Goal: Task Accomplishment & Management: Manage account settings

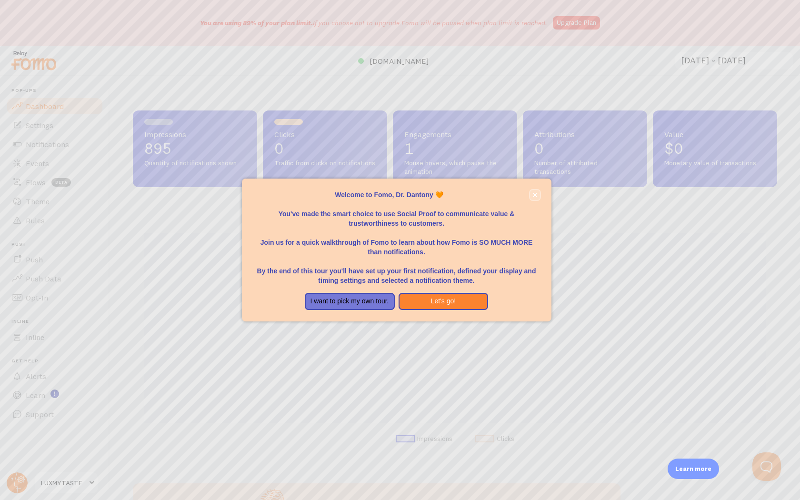
click at [535, 194] on icon "close," at bounding box center [534, 194] width 5 height 5
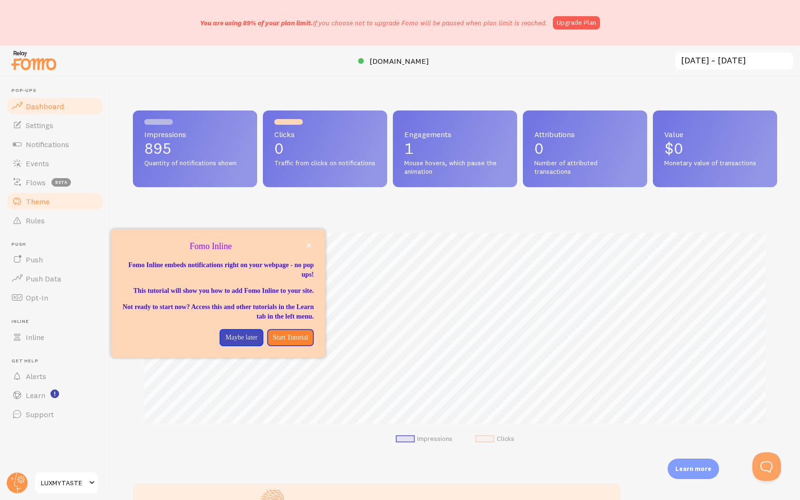
click at [54, 195] on link "Theme" at bounding box center [55, 201] width 98 height 19
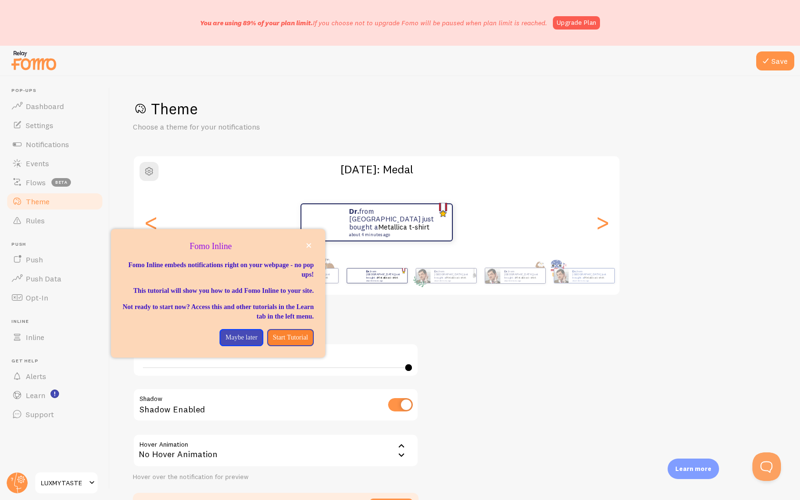
click at [411, 340] on div "Image Padding 40 Shadow Shadow Enabled Hover Animation none No Hover Animation …" at bounding box center [276, 406] width 286 height 149
click at [310, 245] on icon "close," at bounding box center [308, 245] width 5 height 5
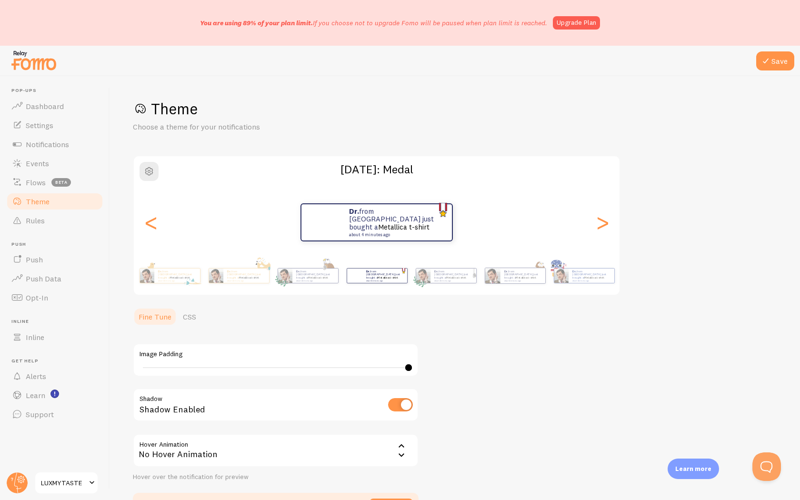
scroll to position [63, 0]
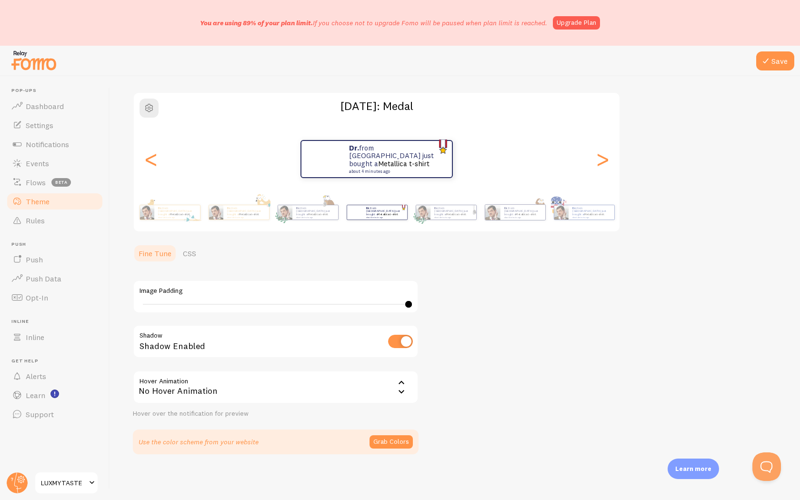
click at [399, 386] on icon at bounding box center [401, 382] width 11 height 11
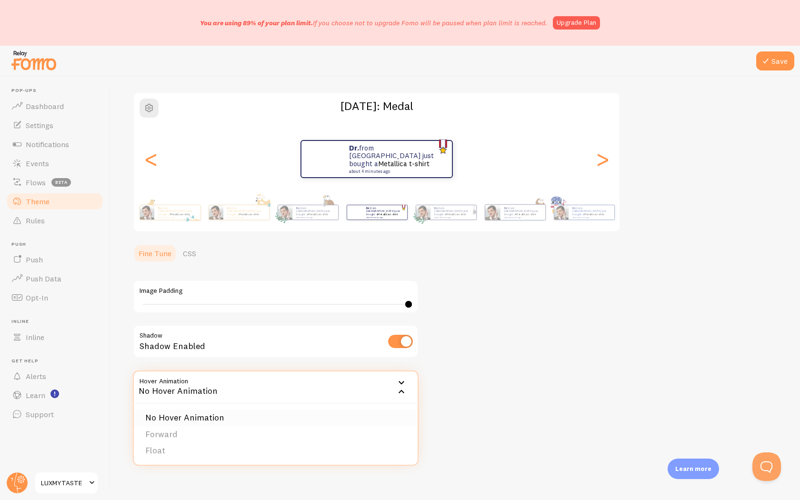
click at [370, 424] on li "No Hover Animation" at bounding box center [276, 417] width 284 height 17
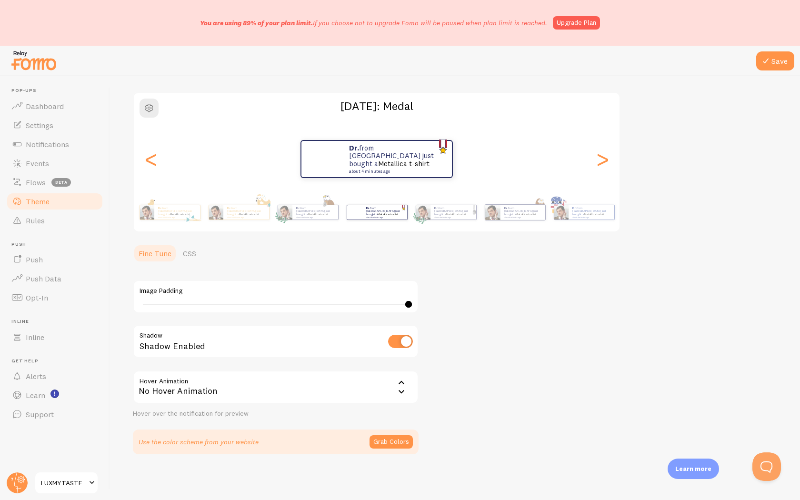
click at [389, 391] on div "No Hover Animation" at bounding box center [276, 386] width 286 height 33
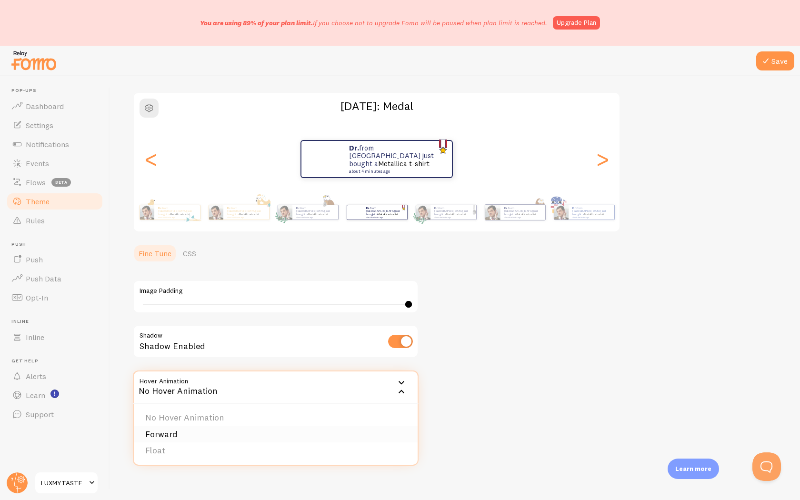
click at [373, 433] on li "Forward" at bounding box center [276, 434] width 284 height 17
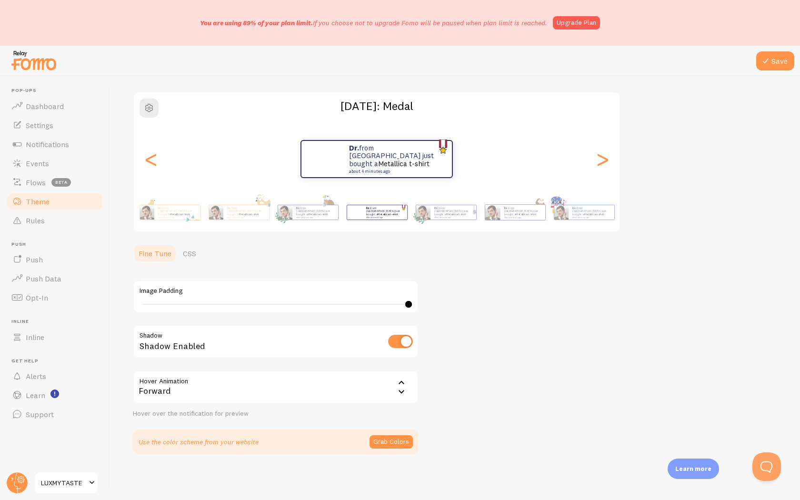
click at [393, 390] on div "Forward" at bounding box center [276, 386] width 286 height 33
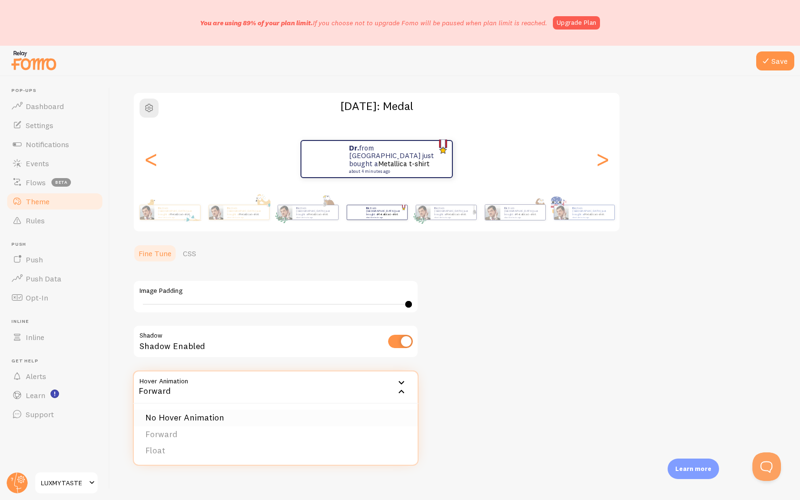
click at [362, 418] on li "No Hover Animation" at bounding box center [276, 417] width 284 height 17
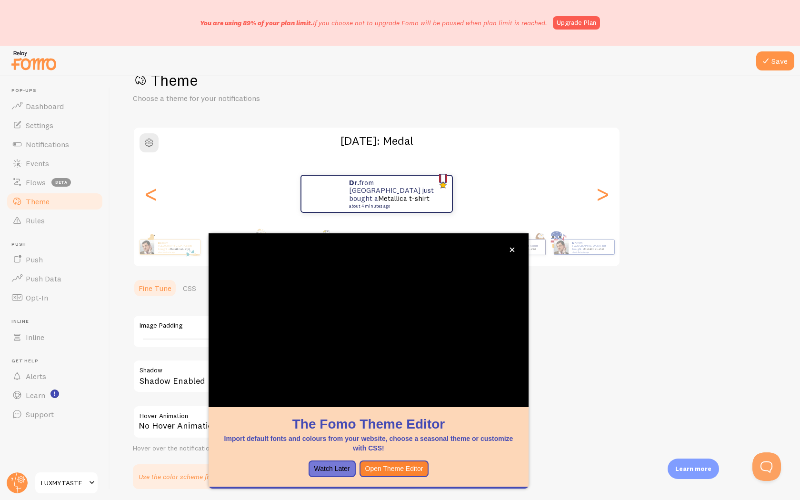
scroll to position [29, 0]
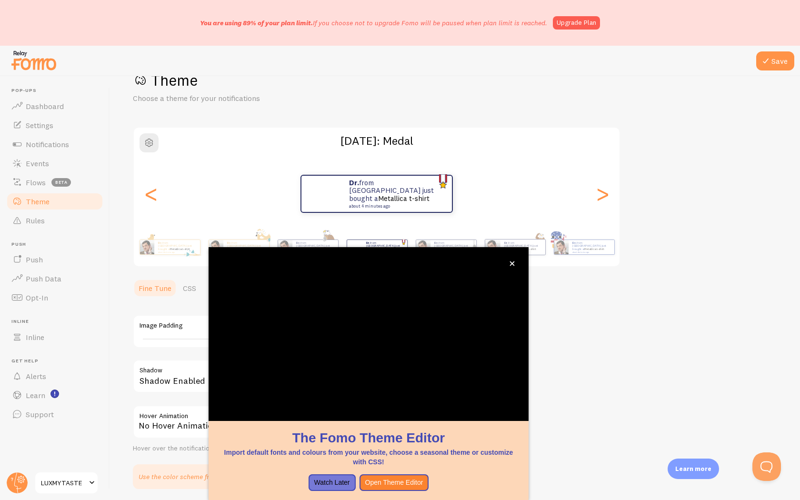
click at [561, 275] on div "Theme Choose a theme for your notifications [DATE]: Medal Dr. from [GEOGRAPHIC_…" at bounding box center [455, 279] width 644 height 418
click at [508, 261] on button "close," at bounding box center [512, 263] width 10 height 10
click at [511, 264] on icon "close," at bounding box center [512, 263] width 5 height 5
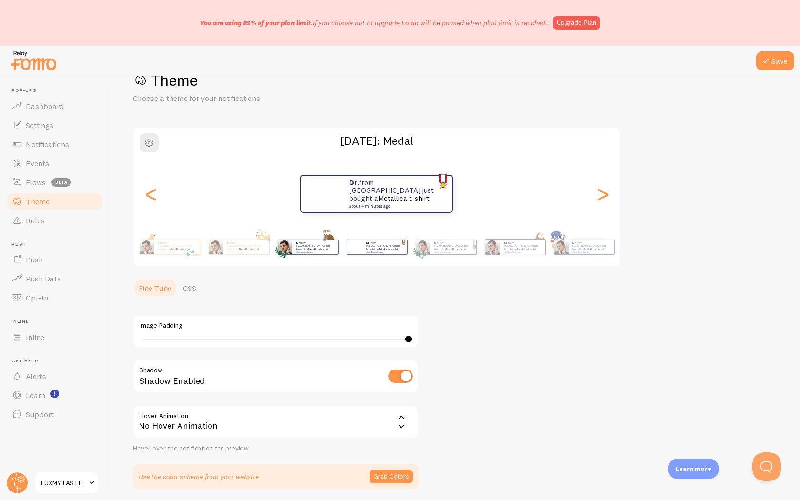
click at [321, 244] on p "Dr. from [GEOGRAPHIC_DATA] just bought a Metallica t-shirt about 4 minutes ago" at bounding box center [315, 247] width 38 height 12
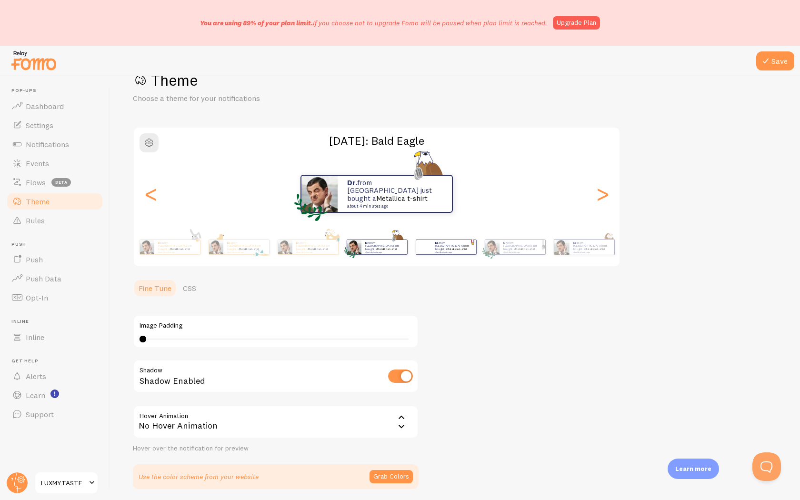
click at [441, 251] on small "about 4 minutes ago" at bounding box center [453, 252] width 36 height 2
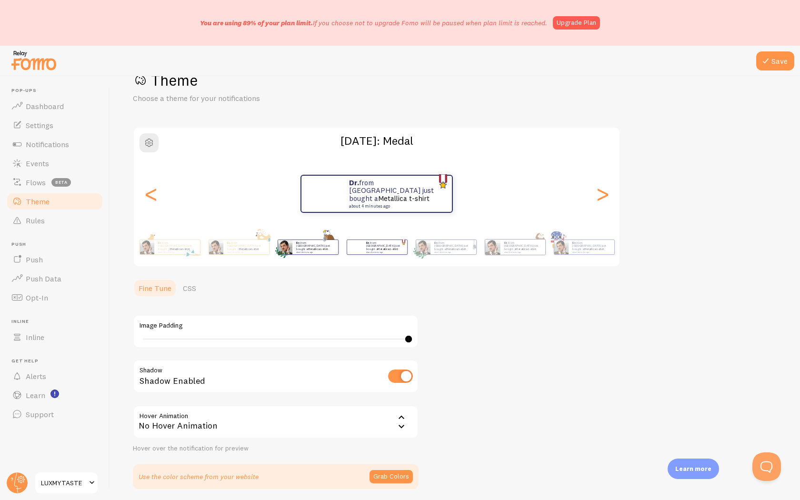
click at [322, 248] on p "Dr. from [GEOGRAPHIC_DATA] just bought a Metallica t-shirt about 4 minutes ago" at bounding box center [315, 247] width 38 height 12
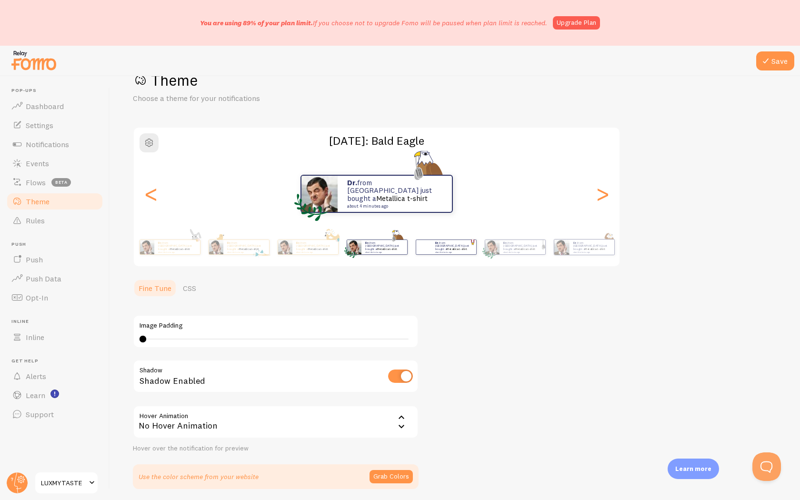
click at [427, 250] on div at bounding box center [423, 246] width 15 height 15
type input "40"
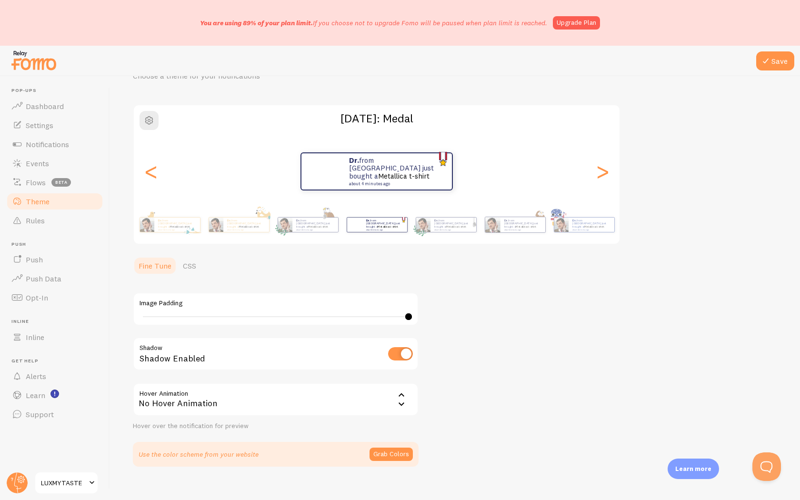
scroll to position [63, 0]
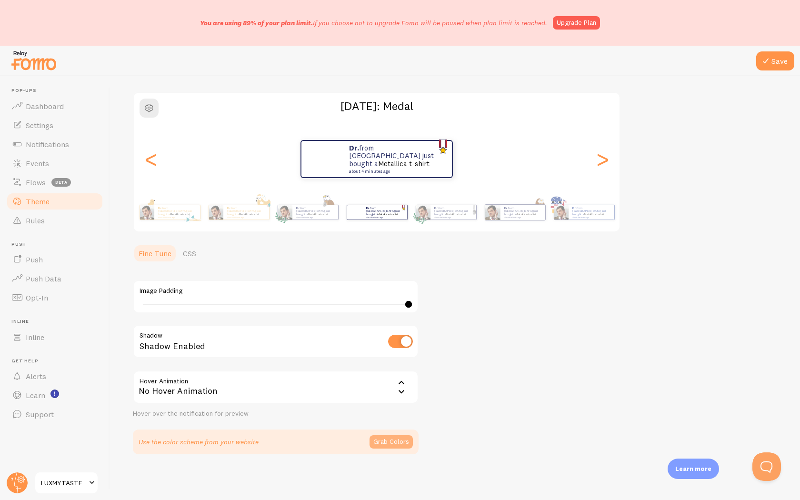
click at [386, 446] on button "Grab Colors" at bounding box center [390, 441] width 43 height 13
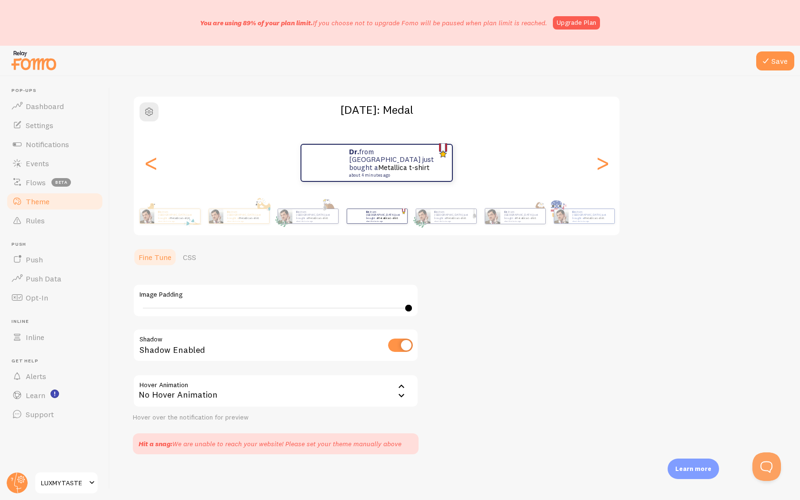
scroll to position [59, 0]
click at [149, 123] on div "[DATE]: Medal Dr. from [GEOGRAPHIC_DATA] just bought a Metallica t-shirt about …" at bounding box center [376, 166] width 487 height 140
click at [149, 116] on span "button" at bounding box center [148, 111] width 11 height 11
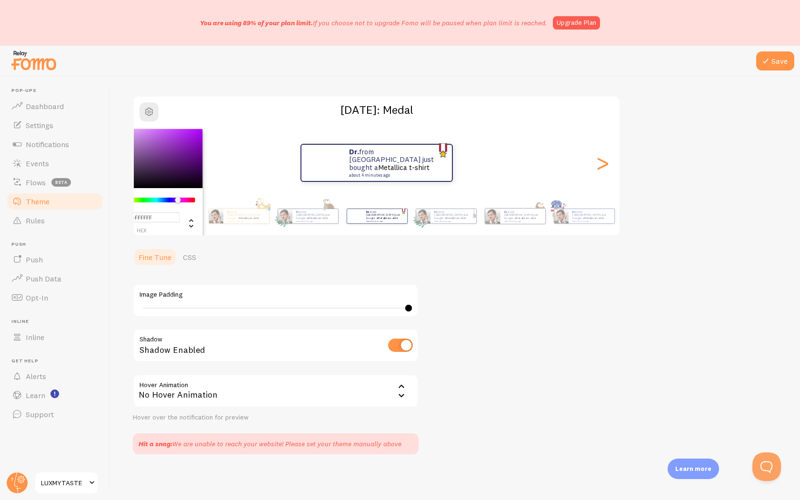
click at [178, 201] on div "Chrome color picker" at bounding box center [157, 200] width 76 height 5
click at [158, 200] on div "Chrome color picker" at bounding box center [157, 200] width 76 height 5
click at [164, 202] on div "Chrome color picker" at bounding box center [157, 200] width 78 height 9
click at [176, 201] on div "Chrome color picker" at bounding box center [157, 200] width 76 height 5
click at [192, 200] on div "Chrome color picker" at bounding box center [157, 200] width 76 height 5
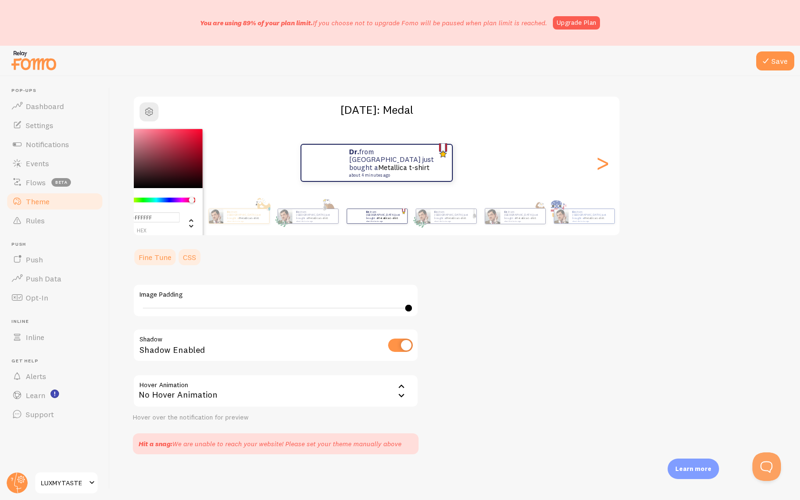
click at [188, 256] on link "CSS" at bounding box center [189, 257] width 25 height 19
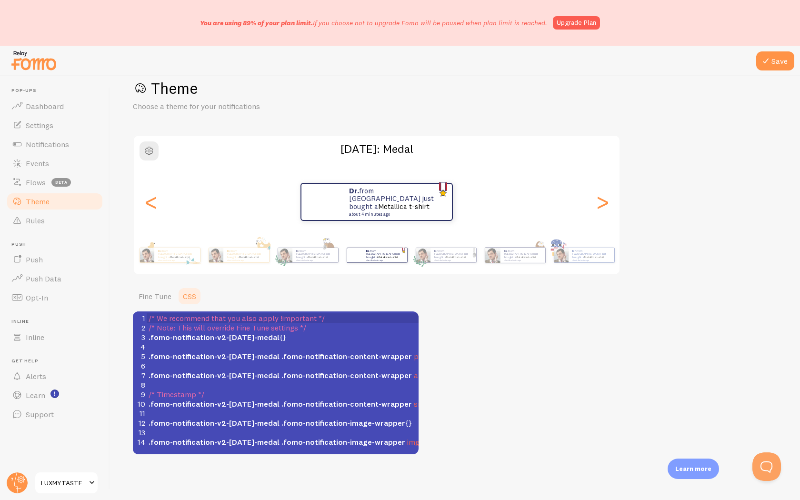
scroll to position [20, 0]
click at [152, 197] on div "<" at bounding box center [150, 202] width 11 height 69
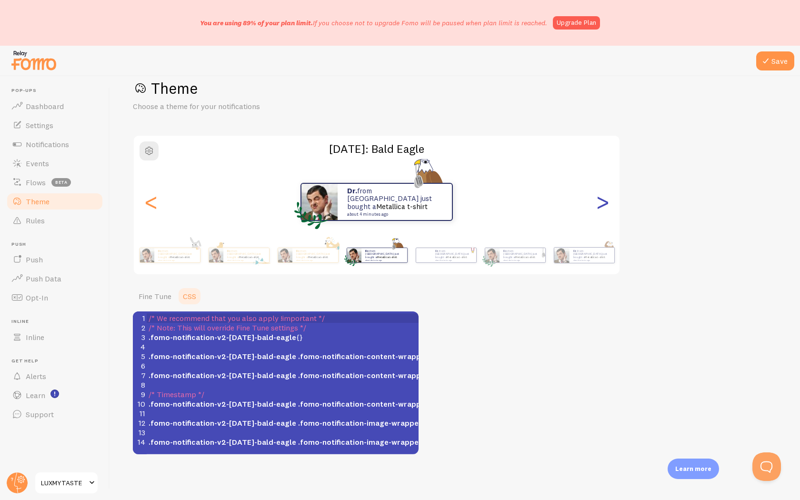
click at [605, 208] on div ">" at bounding box center [601, 202] width 11 height 69
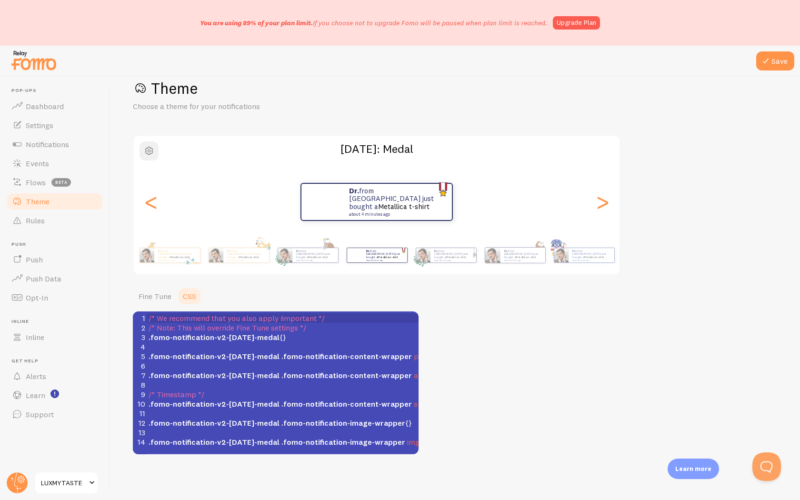
click at [154, 154] on span "button" at bounding box center [148, 150] width 11 height 11
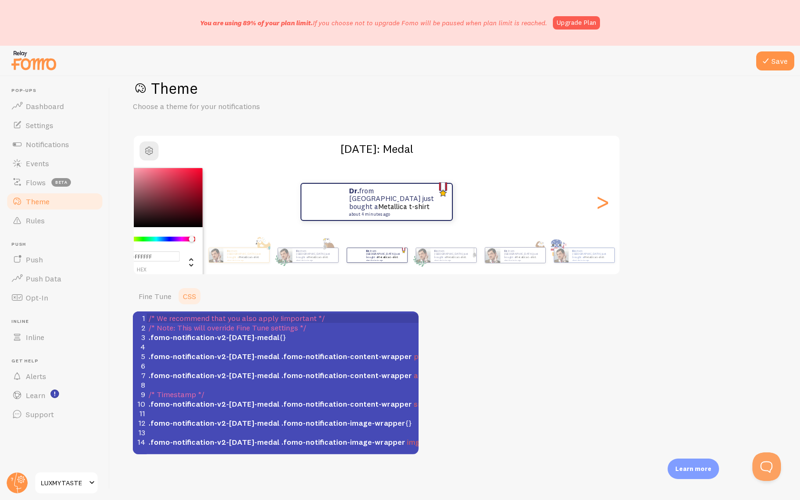
click at [275, 295] on ul "Fine Tune CSS" at bounding box center [276, 296] width 286 height 19
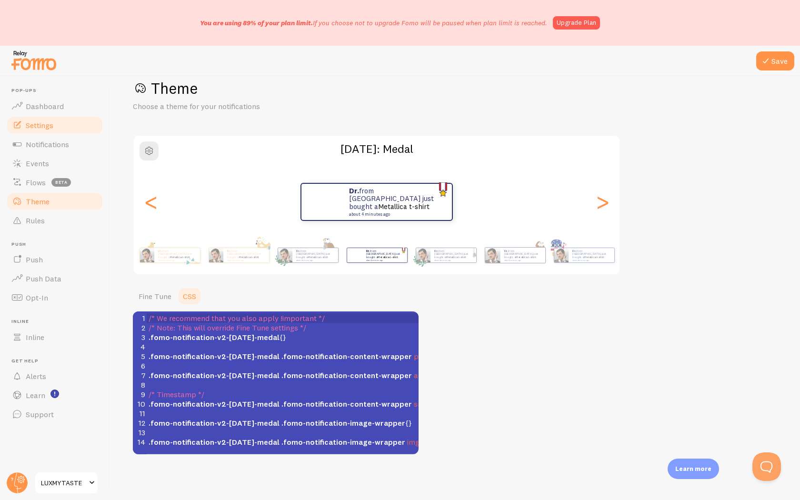
click at [42, 123] on span "Settings" at bounding box center [40, 125] width 28 height 10
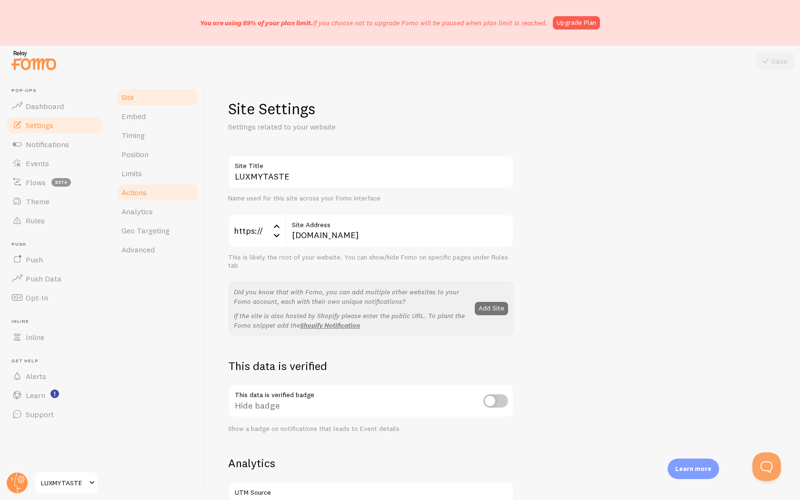
click at [149, 184] on link "Actions" at bounding box center [157, 192] width 83 height 19
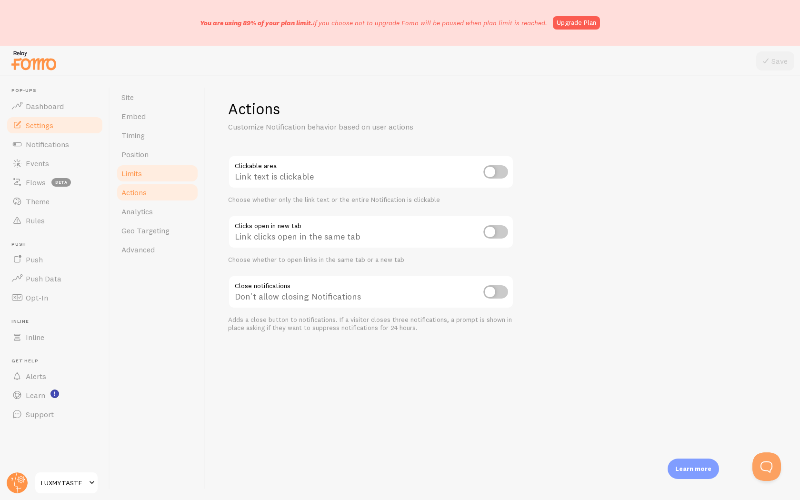
click at [149, 174] on link "Limits" at bounding box center [157, 173] width 83 height 19
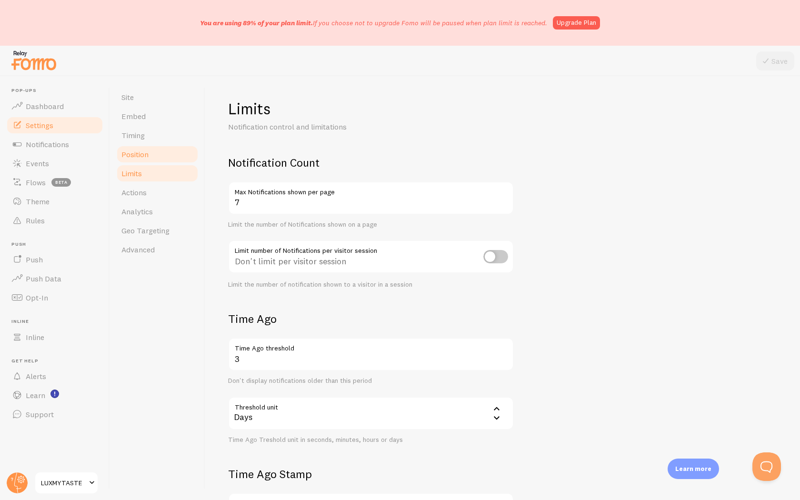
click at [145, 158] on span "Position" at bounding box center [134, 154] width 27 height 10
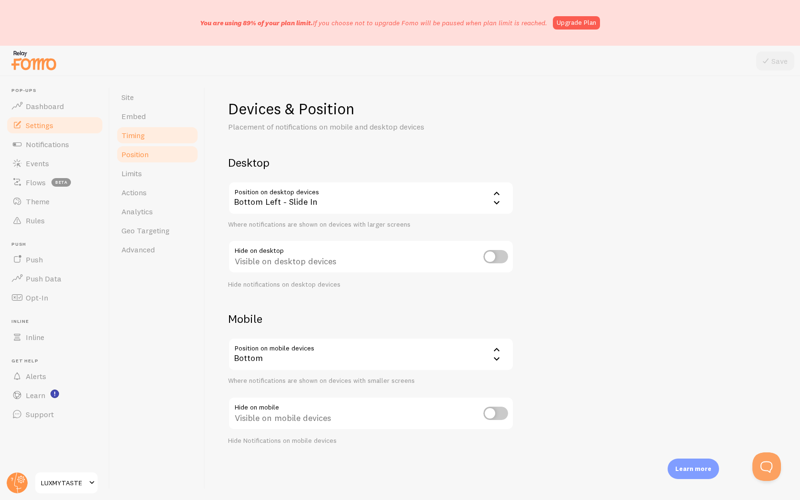
click at [143, 137] on span "Timing" at bounding box center [132, 135] width 23 height 10
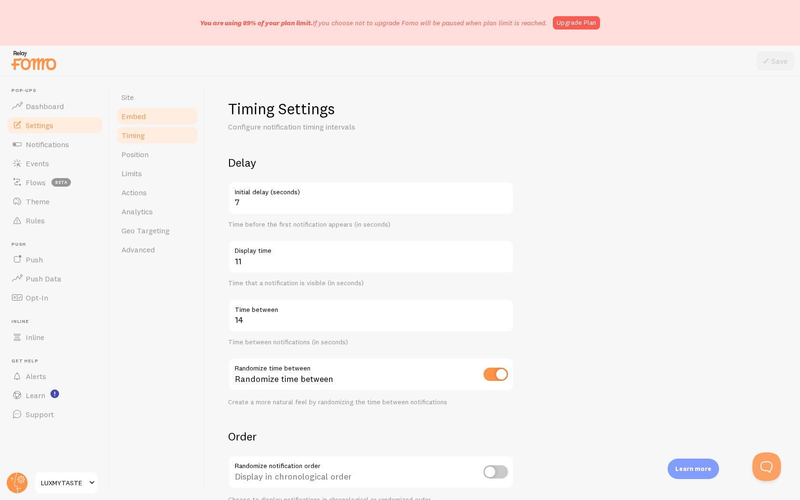
click at [142, 121] on link "Embed" at bounding box center [157, 116] width 83 height 19
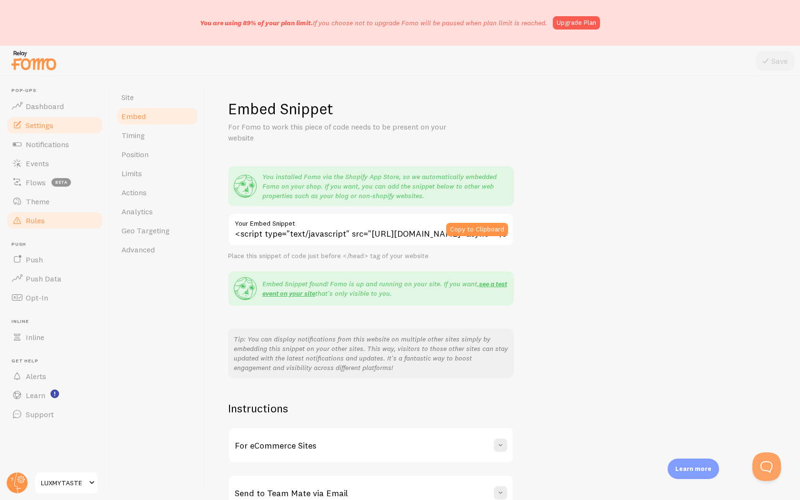
click at [43, 211] on link "Rules" at bounding box center [55, 220] width 98 height 19
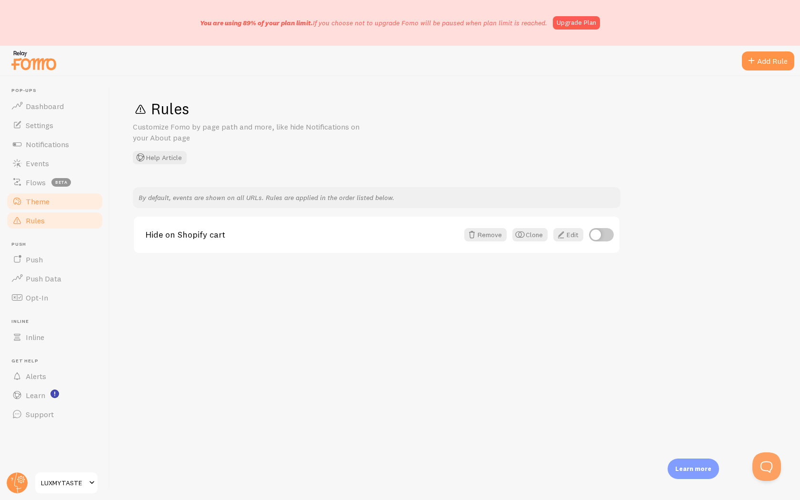
click at [43, 204] on span "Theme" at bounding box center [38, 202] width 24 height 10
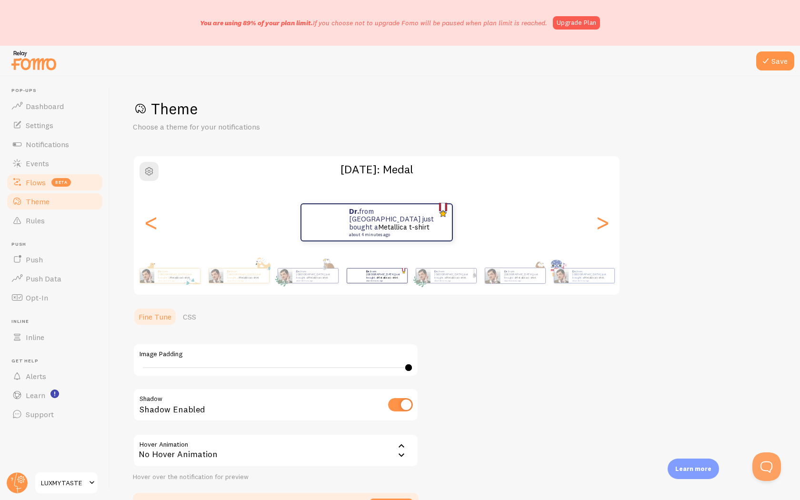
click at [38, 187] on link "Flows beta" at bounding box center [55, 182] width 98 height 19
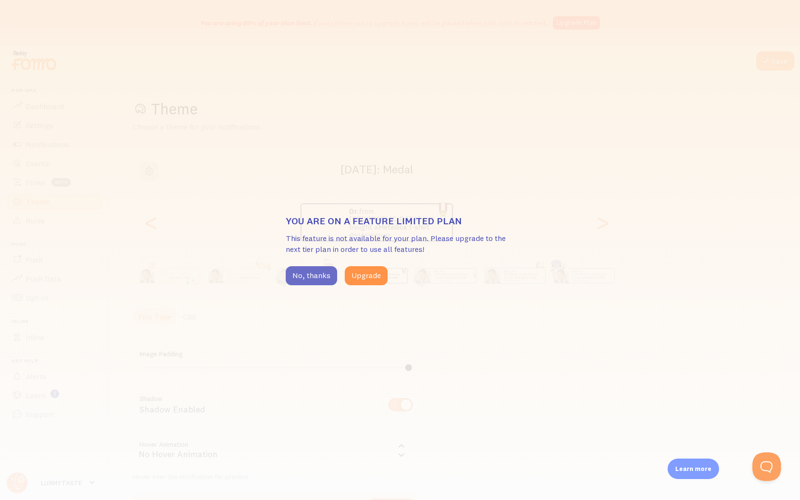
click at [298, 274] on button "No, thanks" at bounding box center [311, 275] width 51 height 19
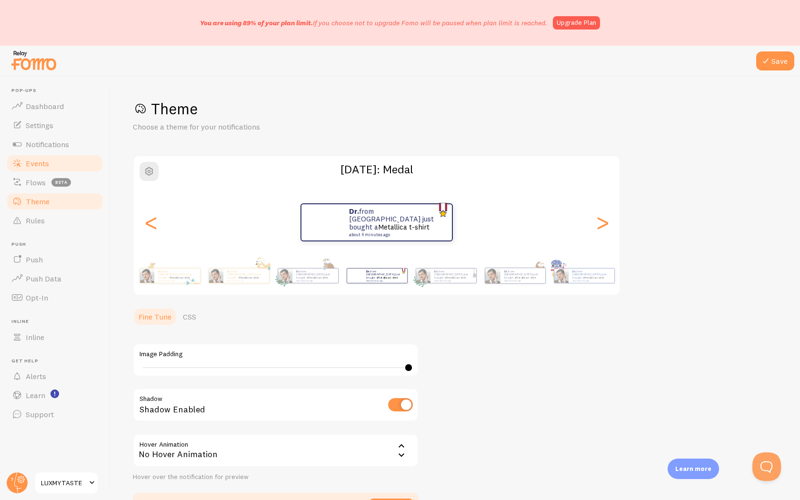
click at [41, 155] on link "Events" at bounding box center [55, 163] width 98 height 19
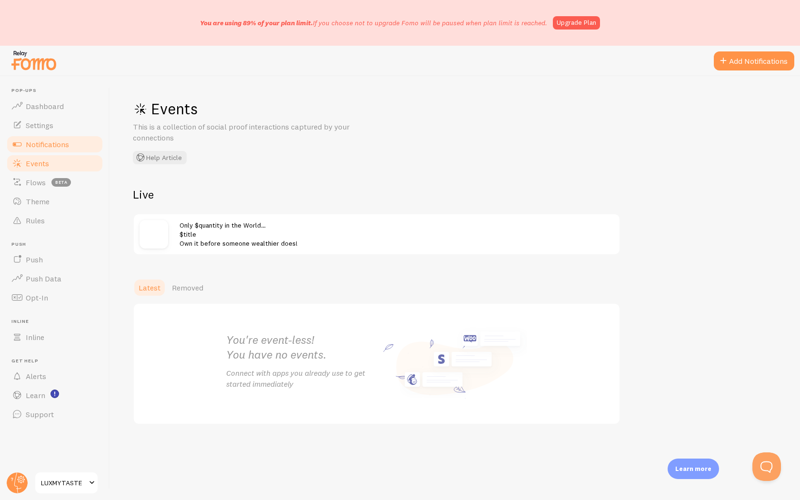
click at [42, 148] on span "Notifications" at bounding box center [47, 144] width 43 height 10
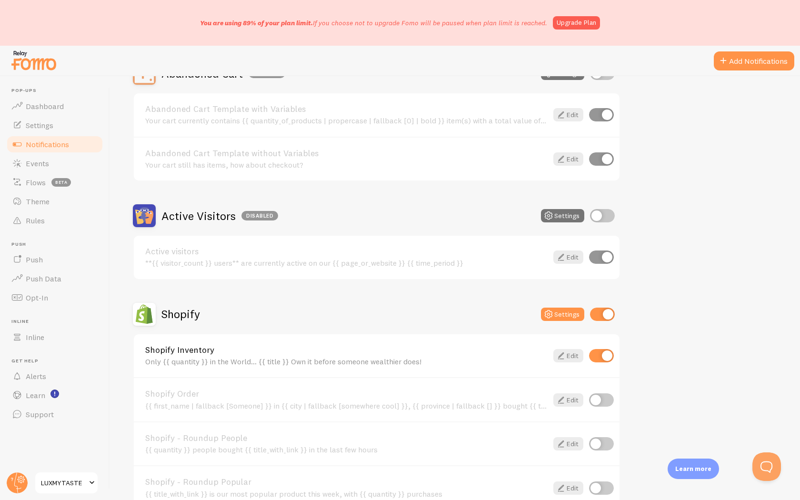
scroll to position [167, 0]
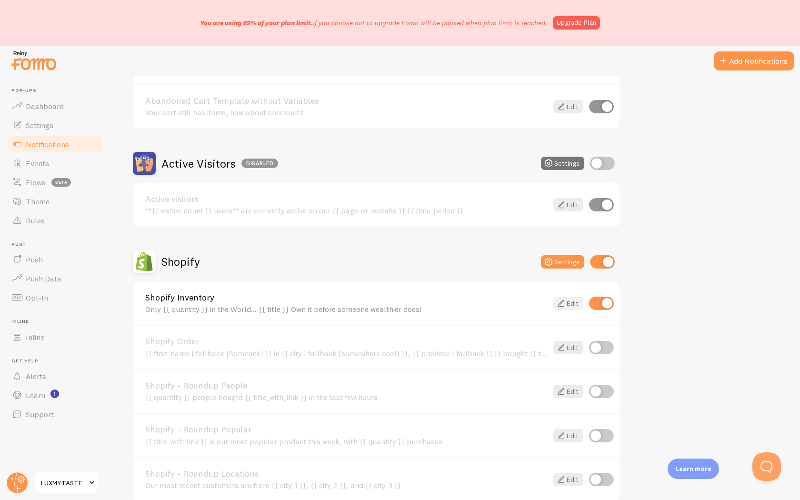
click at [577, 302] on link "Edit" at bounding box center [568, 303] width 30 height 13
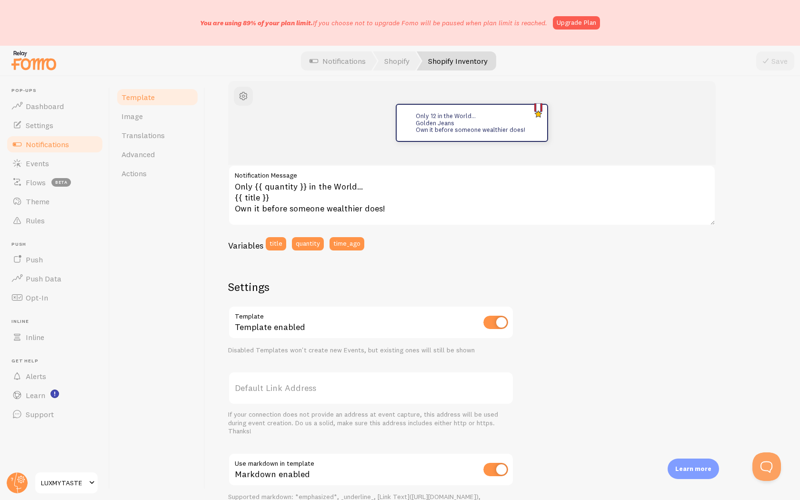
scroll to position [107, 0]
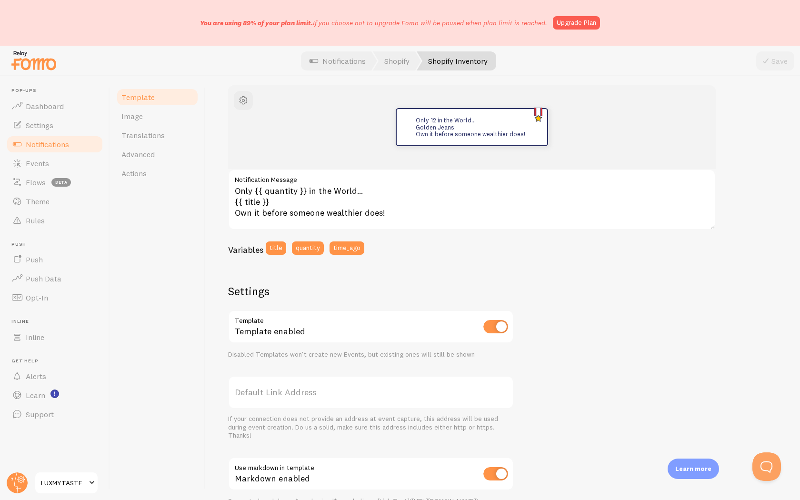
click at [499, 473] on input "checkbox" at bounding box center [495, 473] width 25 height 13
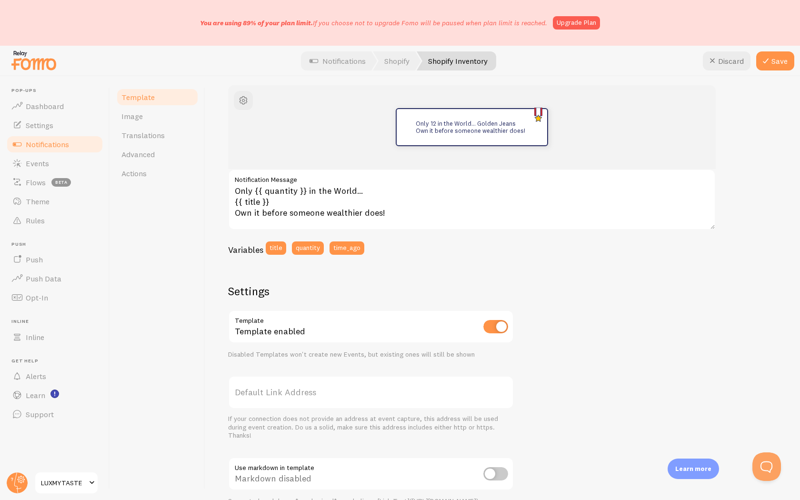
click at [499, 473] on input "checkbox" at bounding box center [495, 473] width 25 height 13
checkbox input "true"
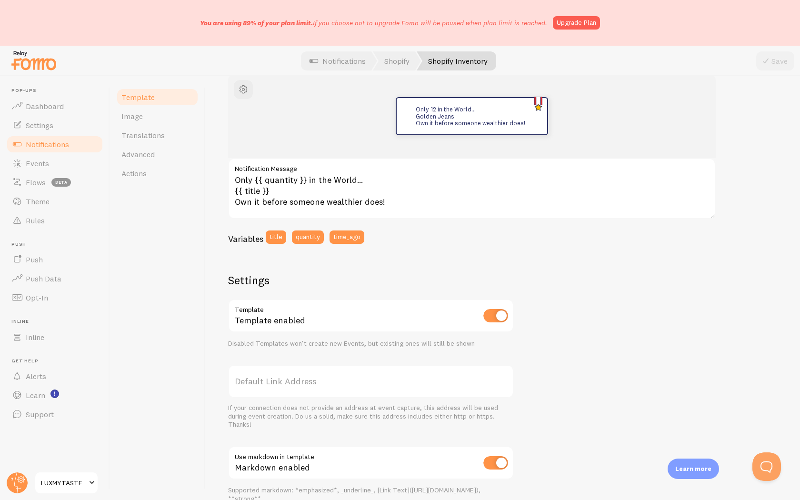
scroll to position [120, 0]
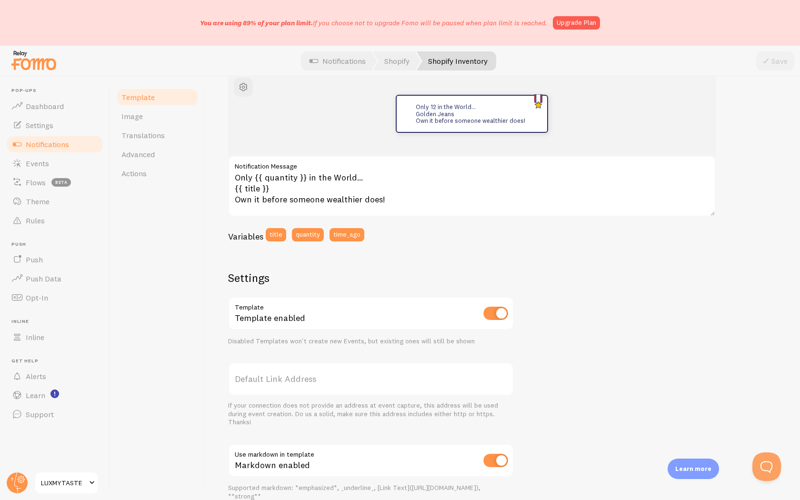
click at [502, 314] on input "checkbox" at bounding box center [495, 313] width 25 height 13
checkbox input "true"
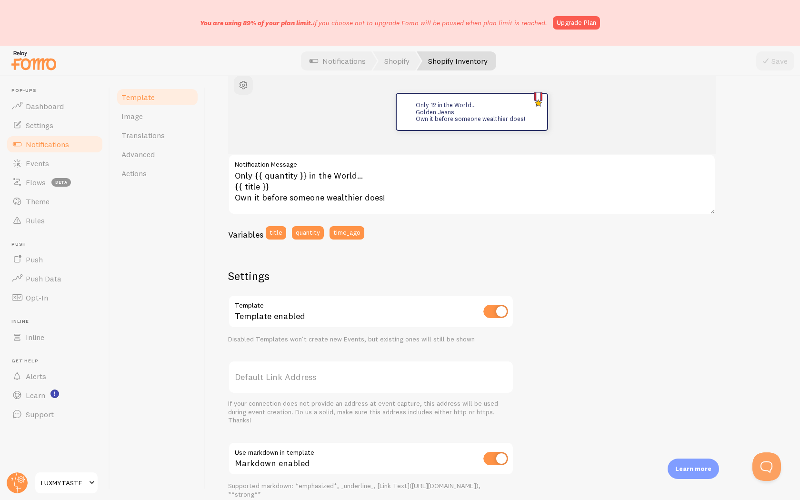
scroll to position [125, 0]
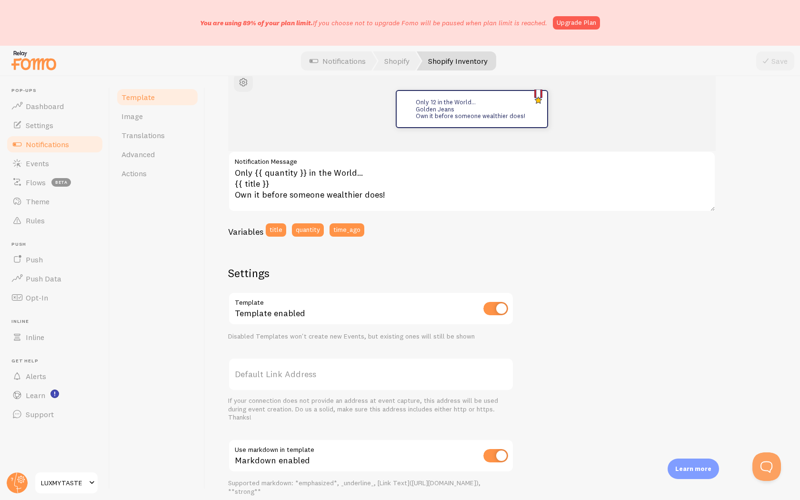
click at [499, 459] on input "checkbox" at bounding box center [495, 455] width 25 height 13
click at [493, 455] on input "checkbox" at bounding box center [495, 455] width 25 height 13
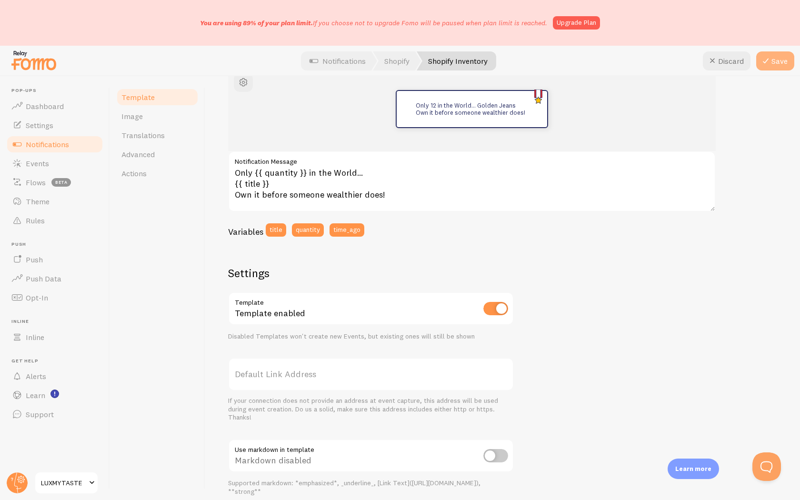
click at [773, 60] on button "Save" at bounding box center [775, 60] width 38 height 19
click at [494, 459] on input "checkbox" at bounding box center [495, 455] width 25 height 13
checkbox input "true"
click at [767, 66] on icon at bounding box center [765, 60] width 11 height 11
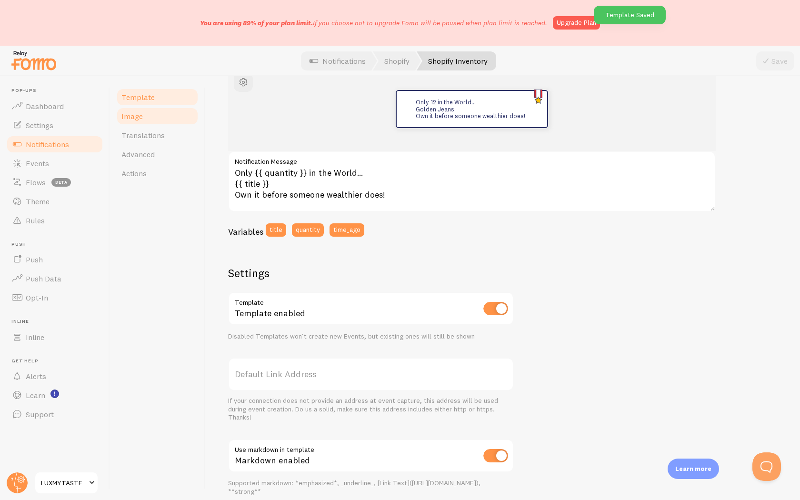
click at [148, 118] on link "Image" at bounding box center [157, 116] width 83 height 19
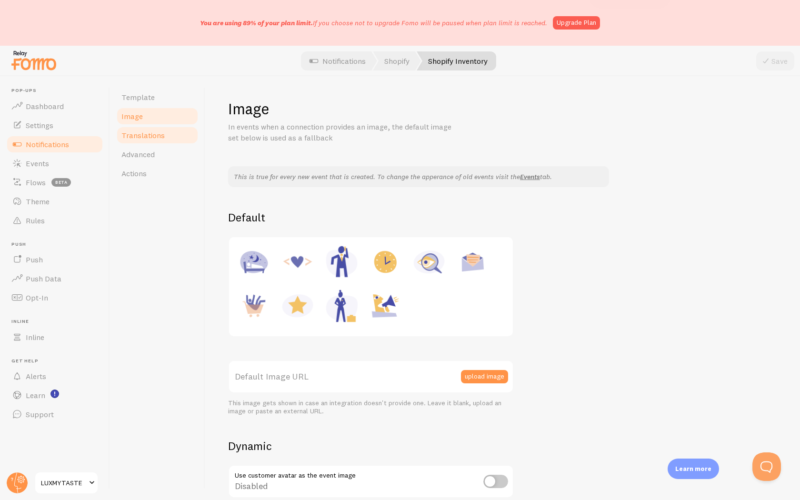
click at [148, 136] on span "Translations" at bounding box center [142, 135] width 43 height 10
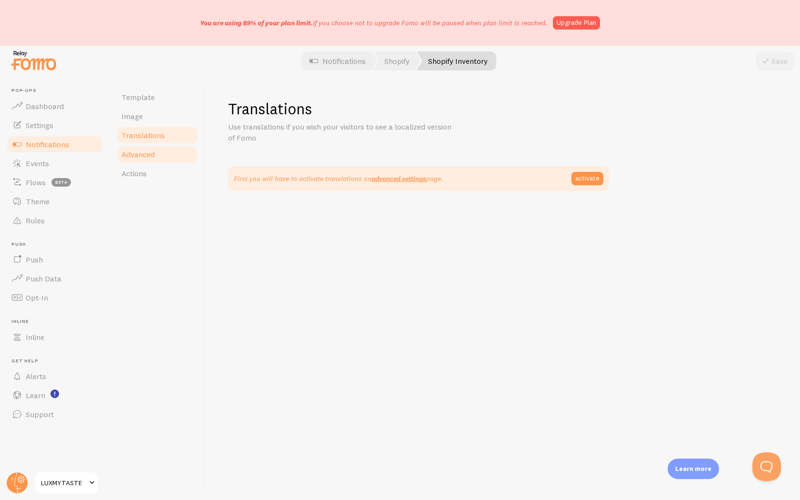
click at [150, 152] on span "Advanced" at bounding box center [137, 154] width 33 height 10
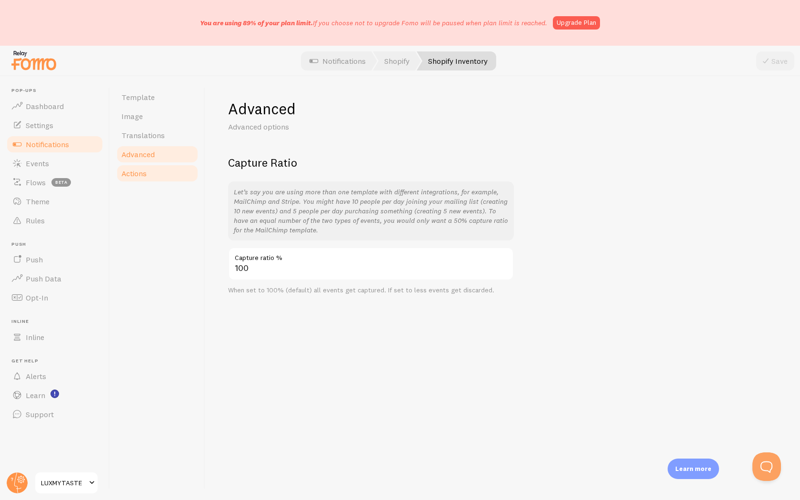
click at [152, 170] on link "Actions" at bounding box center [157, 173] width 83 height 19
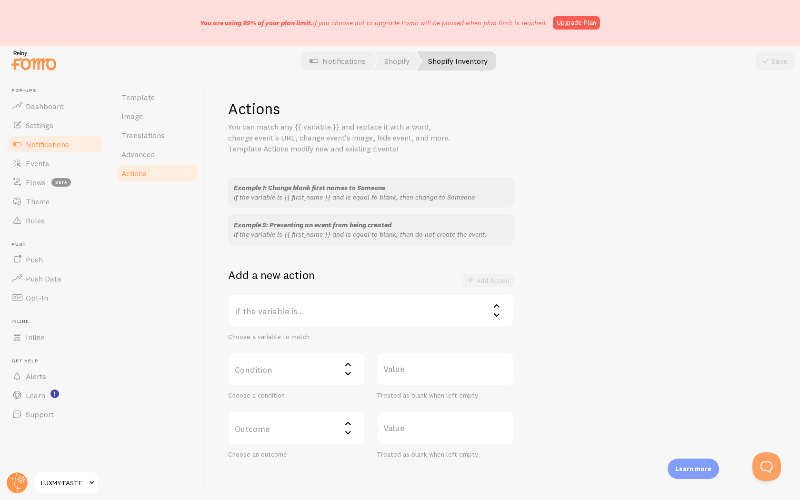
scroll to position [40, 0]
